Goal: Information Seeking & Learning: Learn about a topic

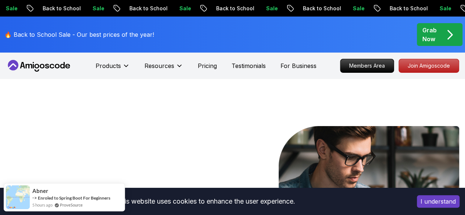
drag, startPoint x: 436, startPoint y: 202, endPoint x: 459, endPoint y: 150, distance: 57.3
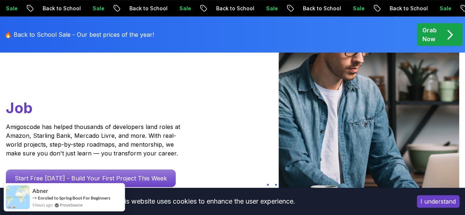
scroll to position [110, 0]
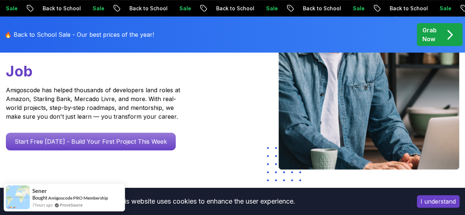
scroll to position [147, 0]
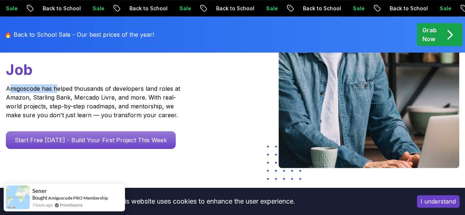
drag, startPoint x: 11, startPoint y: 96, endPoint x: 56, endPoint y: 91, distance: 45.5
click at [56, 91] on p "Amigoscode has helped thousands of developers land roles at Amazon, Starling Ba…" at bounding box center [94, 101] width 176 height 35
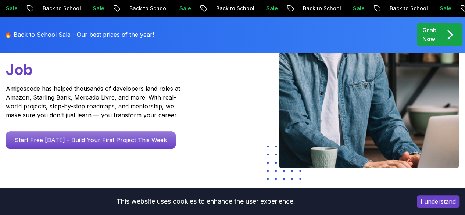
click at [68, 101] on p "Amigoscode has helped thousands of developers land roles at Amazon, Starling Ba…" at bounding box center [94, 101] width 176 height 35
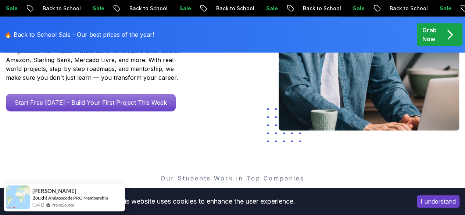
scroll to position [185, 0]
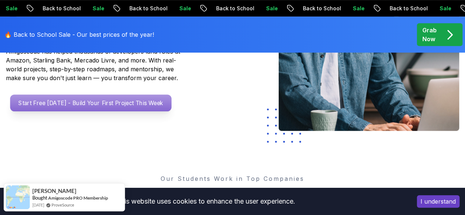
click at [111, 111] on p "Start Free Today - Build Your First Project This Week" at bounding box center [90, 102] width 161 height 17
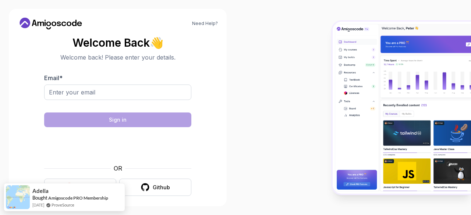
scroll to position [6, 0]
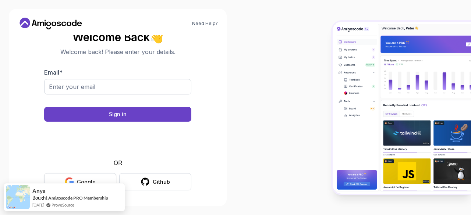
click at [74, 173] on button "Google" at bounding box center [80, 181] width 72 height 17
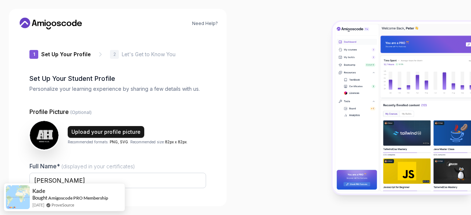
click at [122, 126] on button "Upload your profile picture" at bounding box center [106, 132] width 76 height 12
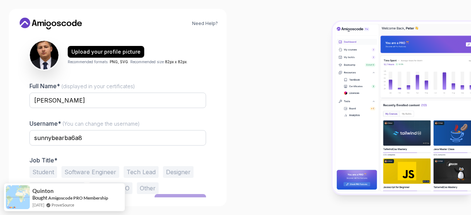
scroll to position [91, 0]
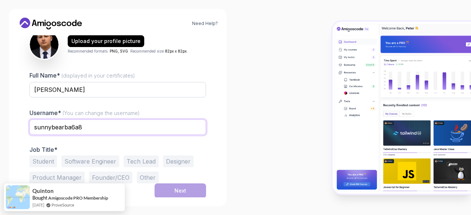
click at [94, 129] on input "sunnybearba6a8" at bounding box center [117, 127] width 176 height 15
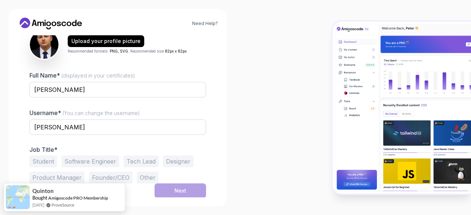
click at [240, 110] on div at bounding box center [352, 107] width 235 height 215
click at [106, 161] on button "Software Engineer" at bounding box center [90, 162] width 58 height 12
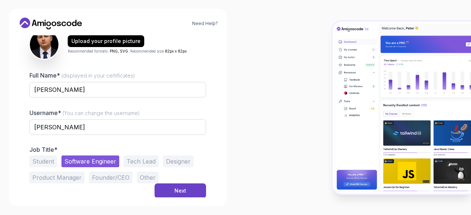
click at [44, 157] on button "Student" at bounding box center [43, 162] width 28 height 12
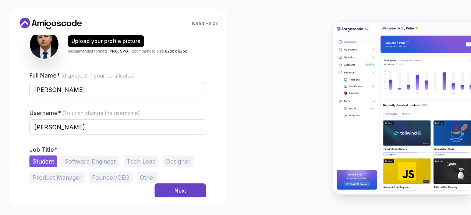
click at [86, 157] on button "Software Engineer" at bounding box center [90, 162] width 58 height 12
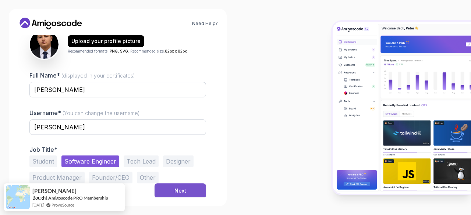
click at [183, 190] on div "Next" at bounding box center [180, 190] width 12 height 7
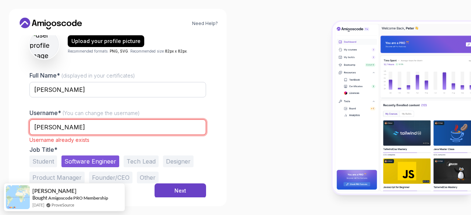
click at [115, 126] on input "abbas" at bounding box center [117, 127] width 176 height 15
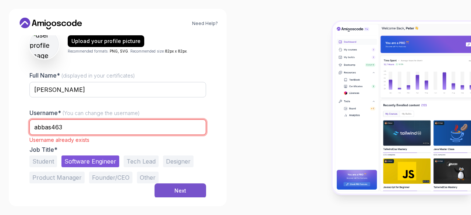
type input "abbas463"
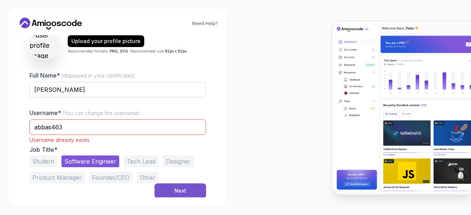
click at [169, 190] on button "Next" at bounding box center [179, 190] width 51 height 15
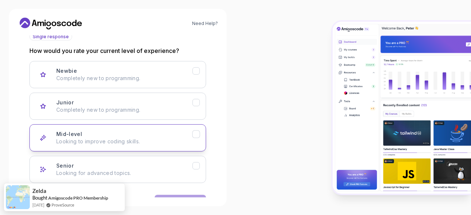
click at [173, 139] on p "Looking to improve coding skills." at bounding box center [124, 141] width 136 height 7
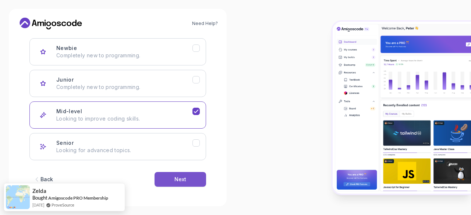
click at [185, 181] on div "Next" at bounding box center [180, 179] width 12 height 7
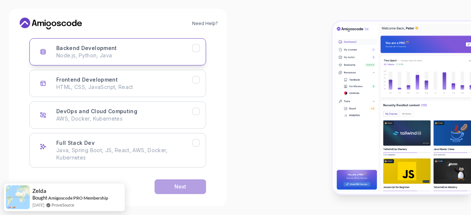
click at [143, 57] on p "Node.js, Python, Java" at bounding box center [124, 55] width 136 height 7
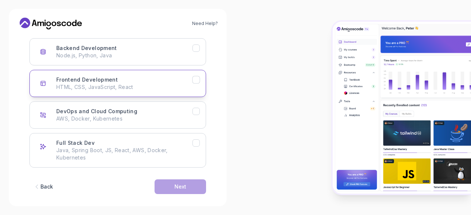
click at [143, 76] on div "Frontend Development HTML, CSS, JavaScript, React" at bounding box center [124, 83] width 136 height 15
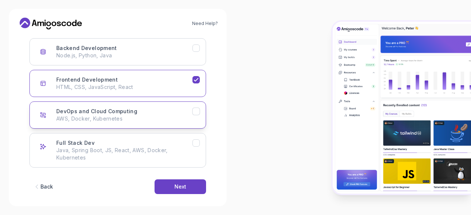
click at [157, 111] on div "DevOps and Cloud Computing AWS, Docker, Kubernetes" at bounding box center [124, 115] width 136 height 15
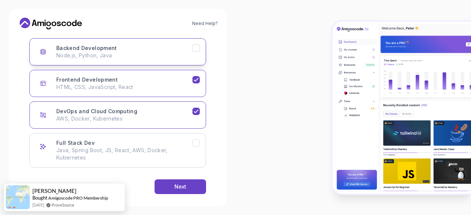
click at [172, 39] on button "Backend Development Node.js, Python, Java" at bounding box center [117, 51] width 176 height 27
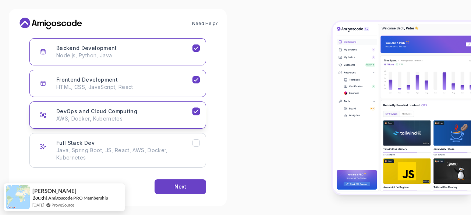
click at [158, 122] on button "DevOps and Cloud Computing AWS, Docker, Kubernetes" at bounding box center [117, 114] width 176 height 27
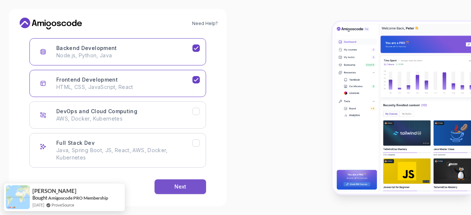
click at [175, 188] on div "Next" at bounding box center [180, 186] width 12 height 7
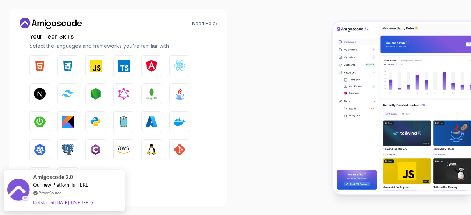
scroll to position [134, 0]
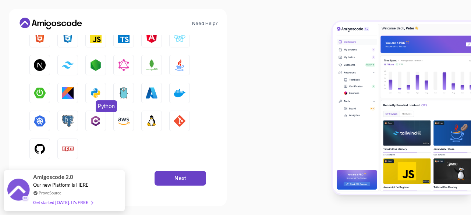
click at [93, 89] on img "button" at bounding box center [96, 93] width 12 height 12
click at [47, 150] on button "GitHub" at bounding box center [39, 149] width 21 height 21
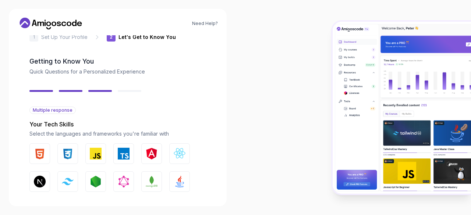
scroll to position [10, 0]
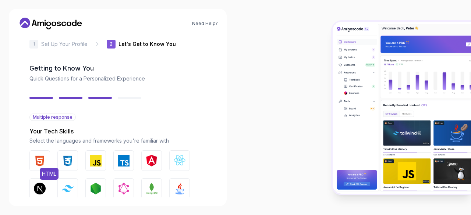
click at [41, 164] on img "button" at bounding box center [40, 161] width 12 height 12
click at [66, 163] on img "button" at bounding box center [68, 161] width 12 height 12
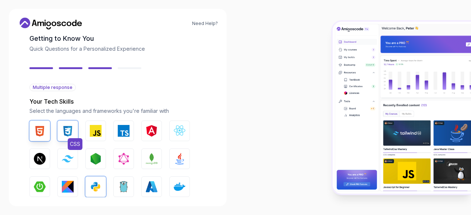
scroll to position [60, 0]
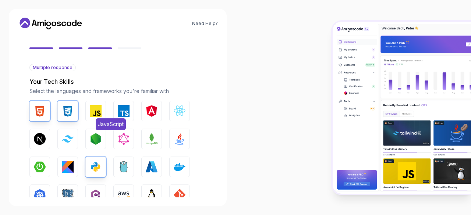
click at [99, 117] on button "JavaScript" at bounding box center [95, 111] width 21 height 21
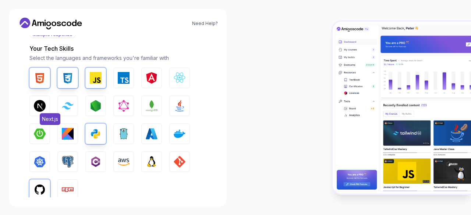
scroll to position [93, 0]
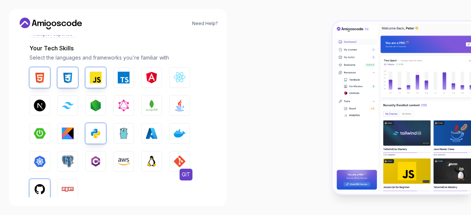
click at [172, 157] on button "GIT" at bounding box center [179, 161] width 21 height 21
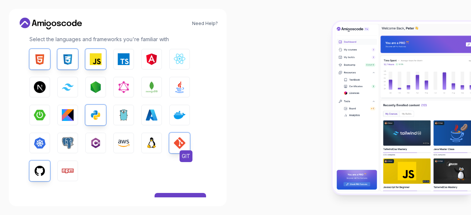
scroll to position [134, 0]
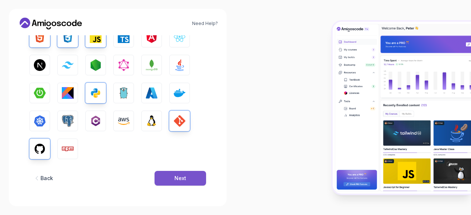
click at [183, 182] on div "Next" at bounding box center [180, 178] width 12 height 7
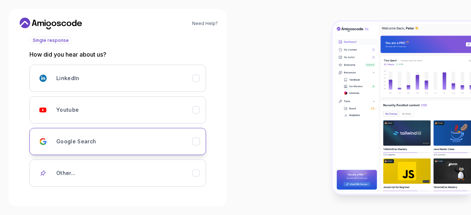
scroll to position [90, 0]
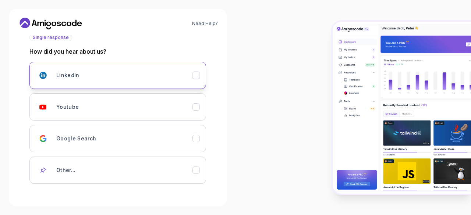
click at [154, 83] on button "LinkedIn" at bounding box center [117, 75] width 176 height 27
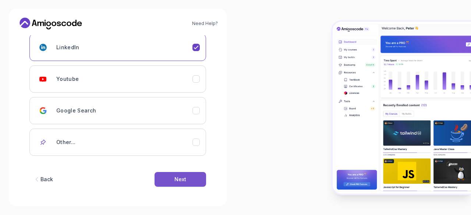
click at [192, 180] on button "Next" at bounding box center [179, 179] width 51 height 15
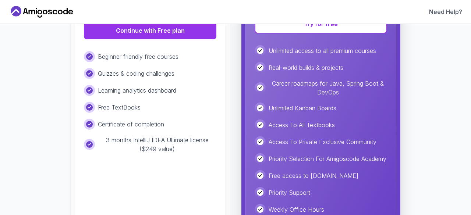
scroll to position [182, 0]
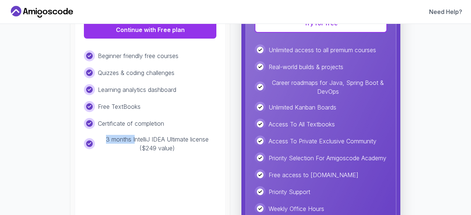
drag, startPoint x: 101, startPoint y: 139, endPoint x: 136, endPoint y: 139, distance: 34.6
click at [135, 138] on p "3 months IntelliJ IDEA Ultimate license ($249 value)" at bounding box center [157, 144] width 118 height 18
click at [151, 143] on p "3 months IntelliJ IDEA Ultimate license ($249 value)" at bounding box center [157, 144] width 118 height 18
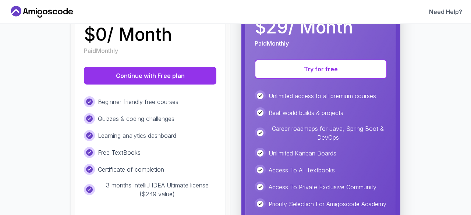
scroll to position [135, 0]
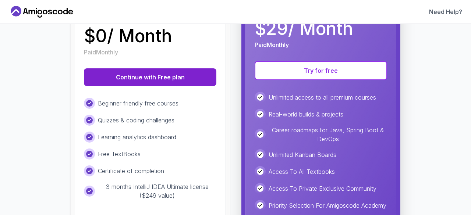
click at [149, 74] on button "Continue with Free plan" at bounding box center [150, 77] width 132 height 18
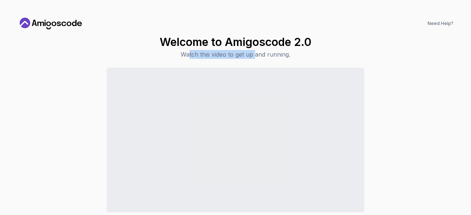
drag, startPoint x: 188, startPoint y: 51, endPoint x: 256, endPoint y: 50, distance: 68.4
click at [256, 50] on p "Watch this video to get up and running." at bounding box center [235, 54] width 151 height 9
click at [274, 53] on p "Watch this video to get up and running." at bounding box center [235, 54] width 151 height 9
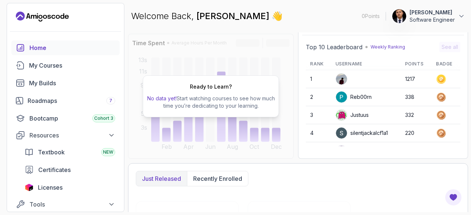
scroll to position [25, 0]
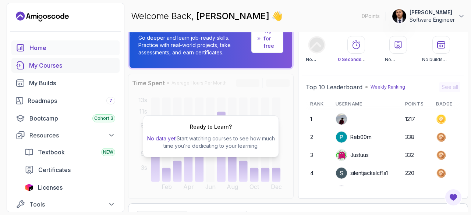
click at [58, 70] on link "My Courses" at bounding box center [65, 65] width 108 height 15
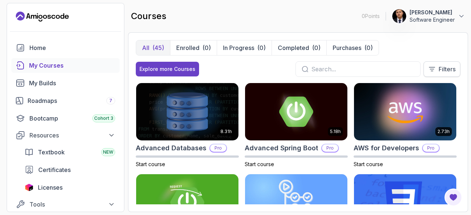
click at [434, 63] on button "Filters" at bounding box center [441, 68] width 37 height 15
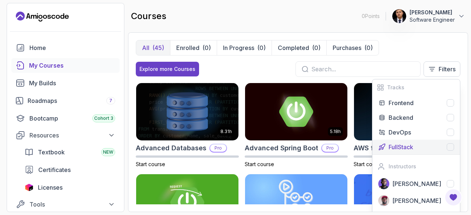
click at [415, 143] on div "FullStack" at bounding box center [420, 147] width 65 height 9
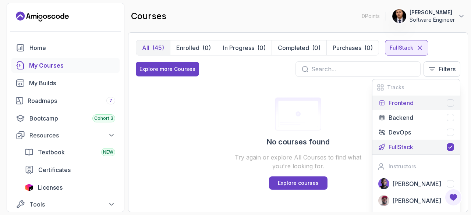
click at [407, 102] on p "Frontend" at bounding box center [400, 103] width 25 height 9
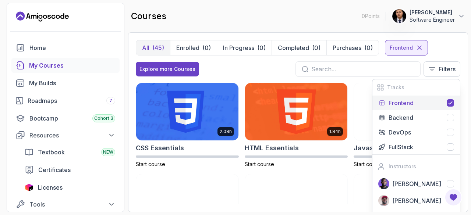
scroll to position [3, 0]
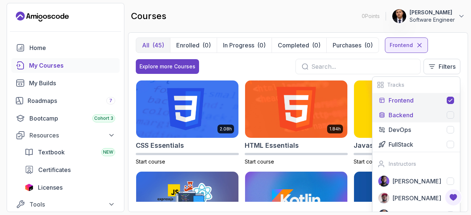
click at [417, 114] on div "Backend" at bounding box center [420, 115] width 65 height 9
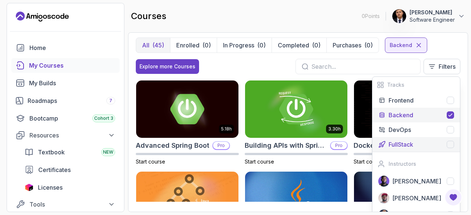
click at [415, 146] on div "FullStack" at bounding box center [420, 144] width 65 height 9
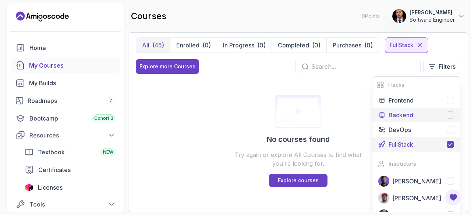
click at [407, 117] on p "Backend" at bounding box center [400, 115] width 25 height 9
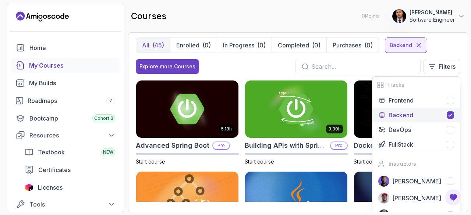
click at [450, 43] on div "All (45) Enrolled (0) In Progress (0) Completed (0) Purchases (0) Backend" at bounding box center [298, 45] width 324 height 15
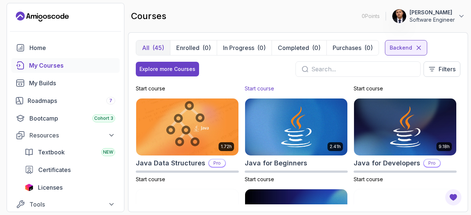
scroll to position [77, 0]
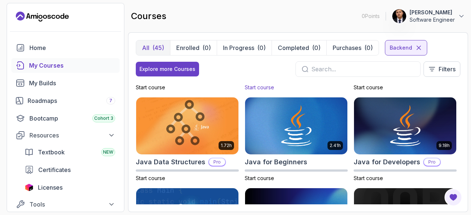
click at [312, 88] on p "Start course" at bounding box center [296, 87] width 103 height 7
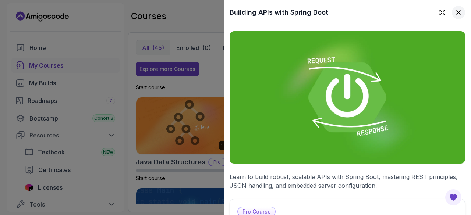
click at [456, 14] on icon at bounding box center [458, 13] width 4 height 4
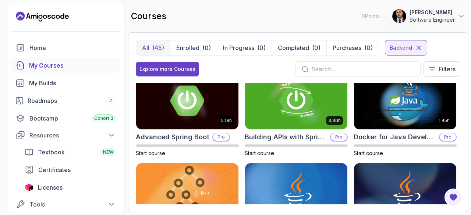
scroll to position [0, 0]
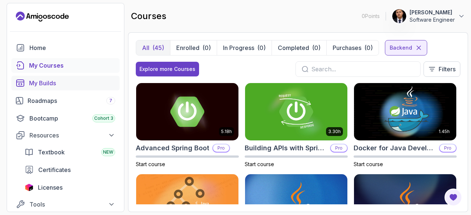
click at [58, 84] on div "My Builds" at bounding box center [72, 83] width 86 height 9
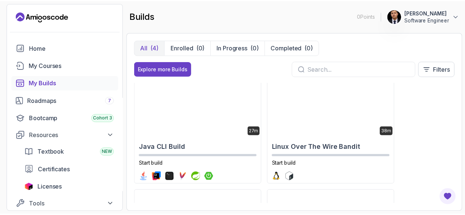
scroll to position [6, 0]
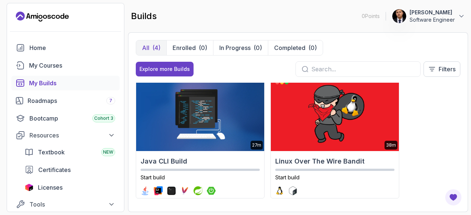
click at [171, 61] on div "Explore more Builds Filters" at bounding box center [298, 68] width 324 height 15
click at [171, 70] on div "Explore more Builds" at bounding box center [164, 68] width 50 height 7
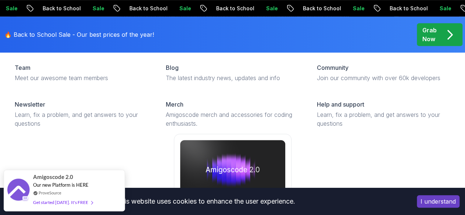
scroll to position [169, 0]
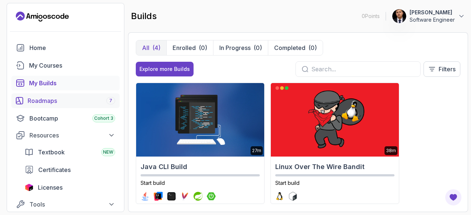
click at [40, 104] on div "Roadmaps 7" at bounding box center [72, 100] width 88 height 9
click at [46, 115] on div "Bootcamp Cohort 3" at bounding box center [72, 118] width 86 height 9
drag, startPoint x: 46, startPoint y: 115, endPoint x: 75, endPoint y: 109, distance: 29.6
click at [75, 109] on div "Home My Courses My Builds Roadmaps 7 Bootcamp Cohort 3 Resources Textbook NEW C…" at bounding box center [65, 152] width 108 height 224
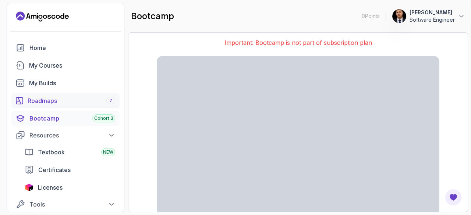
click at [74, 97] on div "Roadmaps 7" at bounding box center [72, 100] width 88 height 9
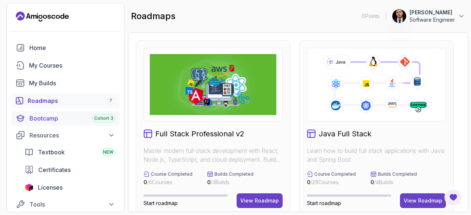
scroll to position [27, 0]
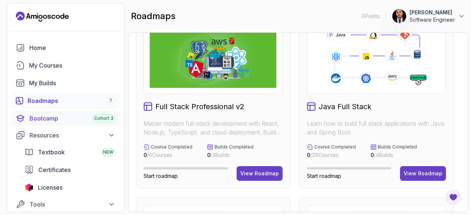
click at [87, 121] on div "Bootcamp Cohort 3" at bounding box center [72, 118] width 86 height 9
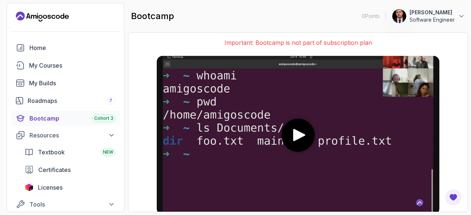
click at [304, 149] on media-play-button "play" at bounding box center [297, 135] width 33 height 33
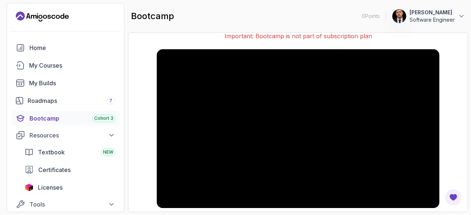
scroll to position [7, 0]
click at [48, 136] on div "Resources" at bounding box center [72, 135] width 86 height 9
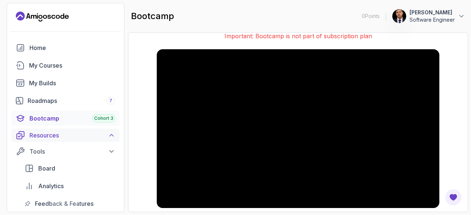
click at [48, 136] on div "Resources" at bounding box center [72, 135] width 86 height 9
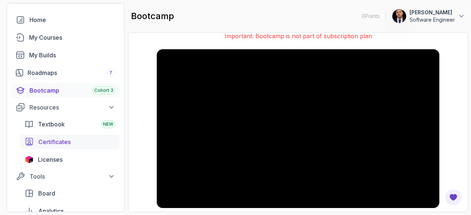
scroll to position [28, 0]
click at [58, 124] on span "Textbook" at bounding box center [51, 124] width 27 height 9
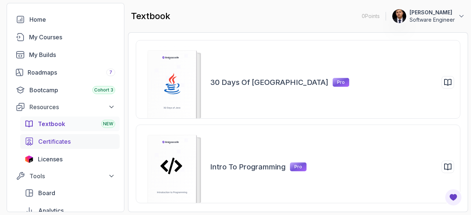
click at [81, 145] on div "Certificates" at bounding box center [76, 141] width 77 height 9
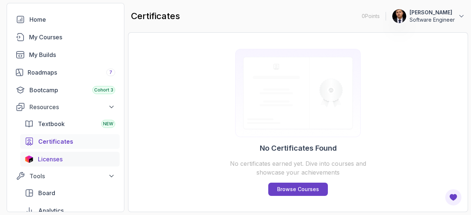
click at [68, 162] on div "Licenses" at bounding box center [76, 159] width 77 height 9
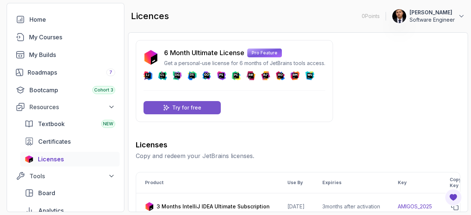
click at [181, 106] on p "Try for free" at bounding box center [186, 107] width 29 height 7
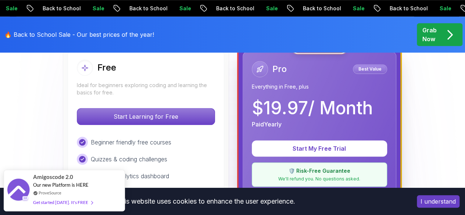
scroll to position [222, 0]
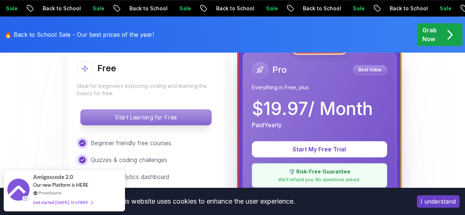
click at [175, 117] on p "Start Learning for Free" at bounding box center [146, 117] width 131 height 15
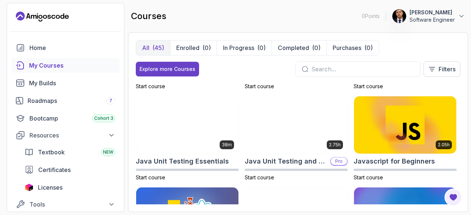
scroll to position [711, 0]
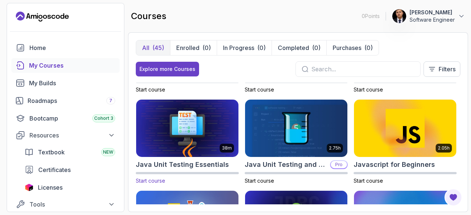
click at [197, 134] on img at bounding box center [186, 128] width 107 height 60
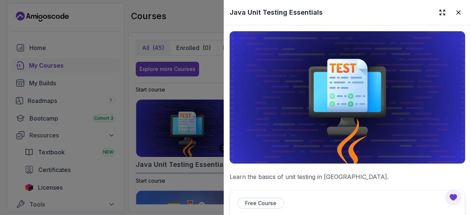
click at [356, 103] on img at bounding box center [346, 97] width 235 height 132
click at [451, 198] on icon "Open Feedback Button" at bounding box center [452, 197] width 7 height 7
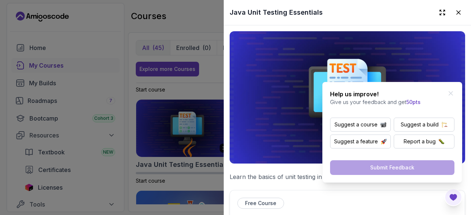
click at [290, 100] on img at bounding box center [346, 97] width 235 height 132
click at [295, 131] on img at bounding box center [346, 97] width 235 height 132
click at [449, 92] on icon "Close Feedback Widget" at bounding box center [451, 94] width 4 height 4
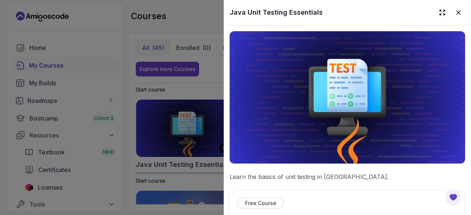
click at [214, 95] on div at bounding box center [235, 107] width 471 height 215
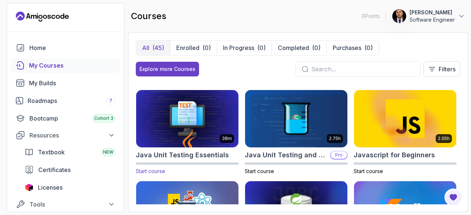
scroll to position [722, 0]
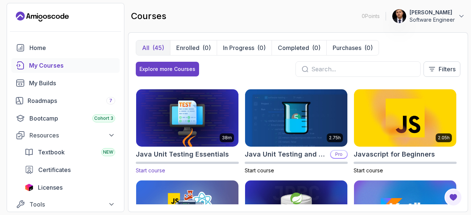
click at [156, 170] on span "Start course" at bounding box center [150, 170] width 29 height 6
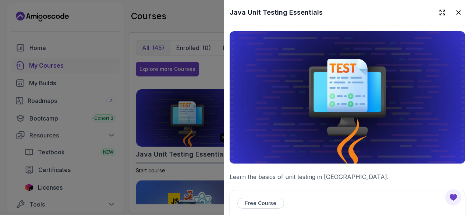
click at [255, 203] on p "Free Course" at bounding box center [260, 203] width 31 height 7
drag, startPoint x: 252, startPoint y: 168, endPoint x: 273, endPoint y: 176, distance: 22.7
click at [173, 135] on div at bounding box center [235, 107] width 471 height 215
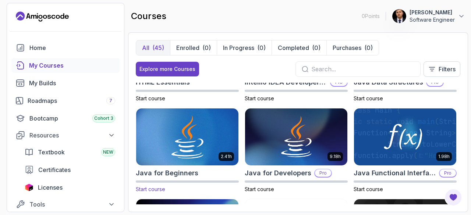
scroll to position [431, 0]
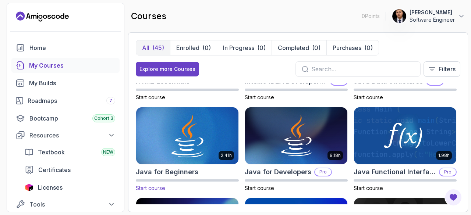
click at [155, 185] on p "Start course" at bounding box center [187, 188] width 103 height 7
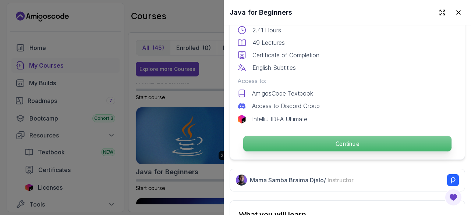
scroll to position [217, 0]
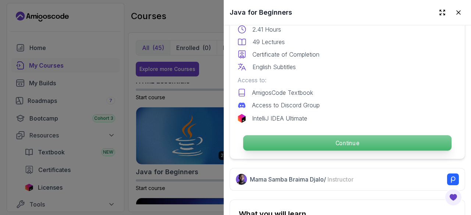
click at [288, 135] on p "Continue" at bounding box center [347, 142] width 208 height 15
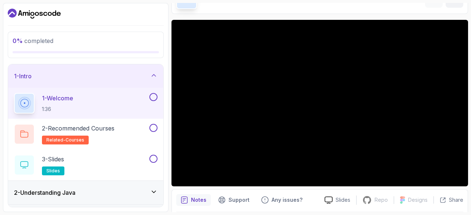
scroll to position [44, 0]
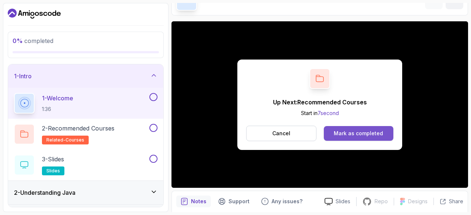
click at [350, 129] on button "Mark as completed" at bounding box center [358, 133] width 69 height 15
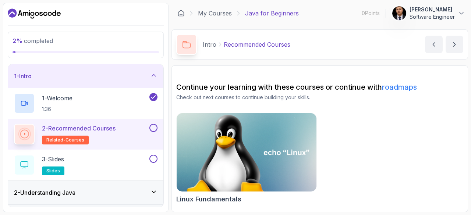
click at [269, 159] on img at bounding box center [246, 152] width 147 height 82
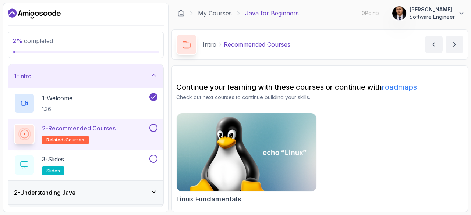
click at [410, 87] on link "roadmaps" at bounding box center [399, 87] width 35 height 9
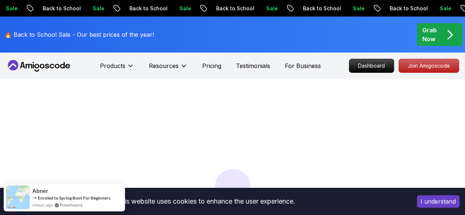
click at [426, 199] on button "I understand" at bounding box center [438, 201] width 43 height 13
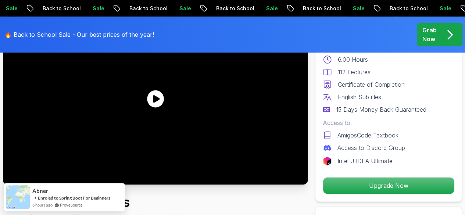
scroll to position [85, 0]
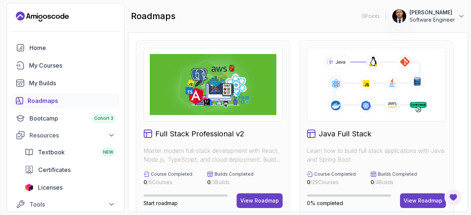
scroll to position [28, 0]
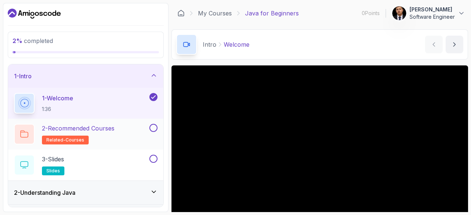
click at [142, 129] on div "2 - Recommended Courses related-courses" at bounding box center [81, 134] width 134 height 21
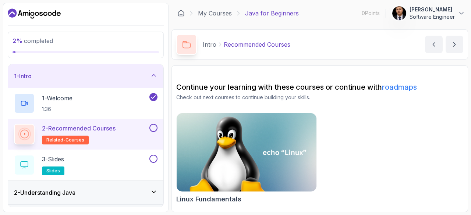
click at [61, 142] on span "related-courses" at bounding box center [65, 140] width 38 height 6
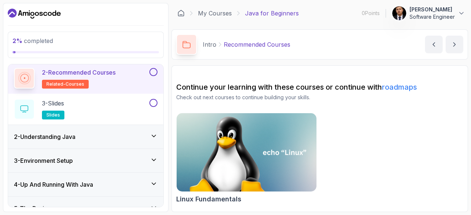
scroll to position [58, 0]
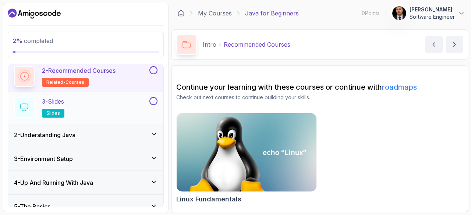
click at [115, 110] on div "3 - Slides slides" at bounding box center [81, 107] width 134 height 21
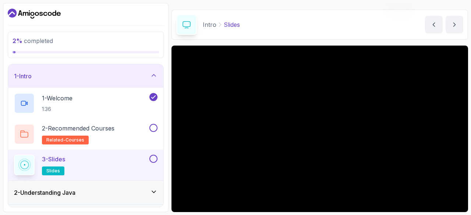
scroll to position [71, 0]
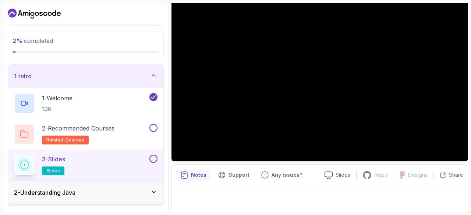
click at [54, 171] on span "slides" at bounding box center [53, 171] width 14 height 6
click at [153, 156] on button at bounding box center [153, 159] width 8 height 8
click at [154, 126] on button at bounding box center [153, 128] width 8 height 8
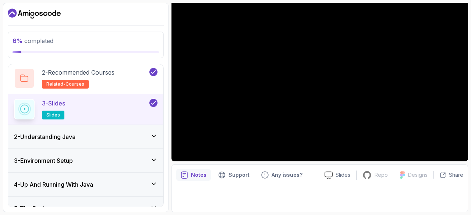
scroll to position [59, 0]
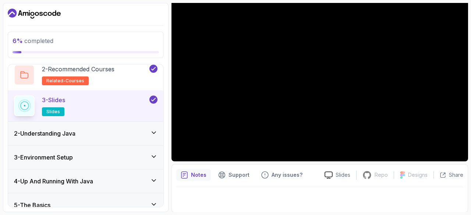
click at [156, 132] on icon at bounding box center [153, 132] width 7 height 7
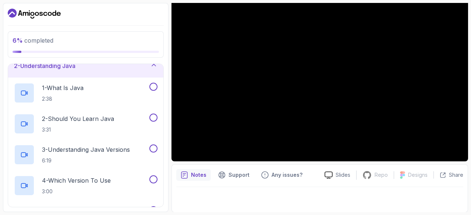
scroll to position [33, 0]
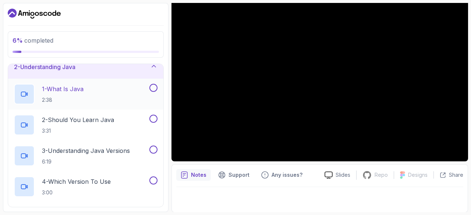
click at [115, 91] on div "1 - What Is Java 2:38" at bounding box center [81, 94] width 134 height 21
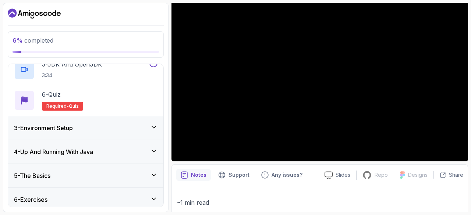
scroll to position [208, 0]
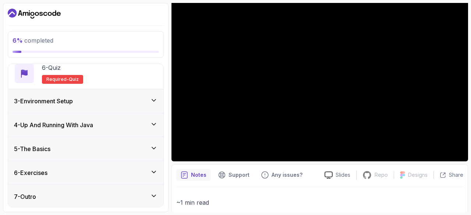
click at [87, 197] on div "7 - Outro" at bounding box center [85, 196] width 143 height 9
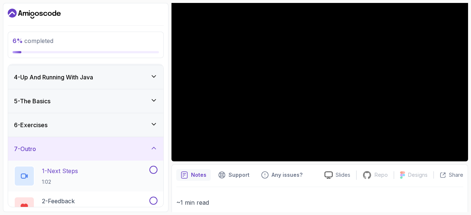
scroll to position [57, 0]
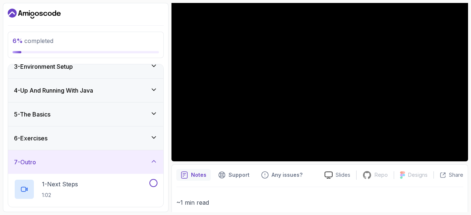
click at [151, 164] on div "7 - Outro" at bounding box center [85, 162] width 143 height 9
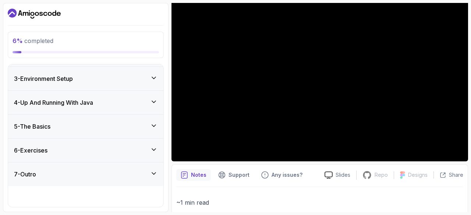
scroll to position [22, 0]
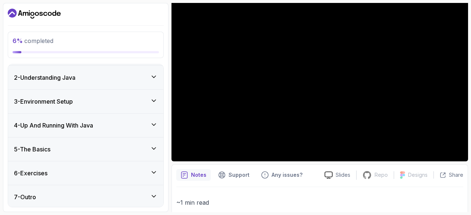
click at [125, 173] on div "6 - Exercises" at bounding box center [85, 173] width 143 height 9
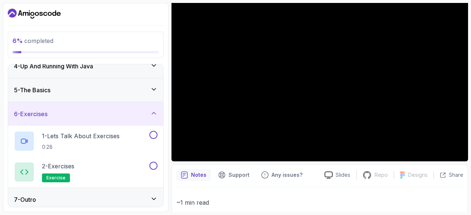
scroll to position [84, 0]
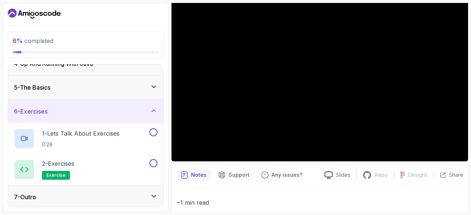
click at [132, 114] on div "6 - Exercises" at bounding box center [85, 111] width 143 height 9
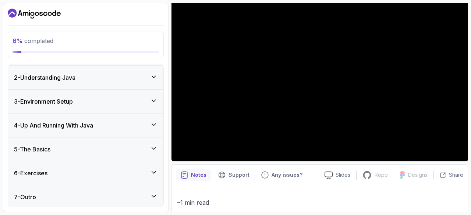
scroll to position [7, 0]
